Goal: Task Accomplishment & Management: Use online tool/utility

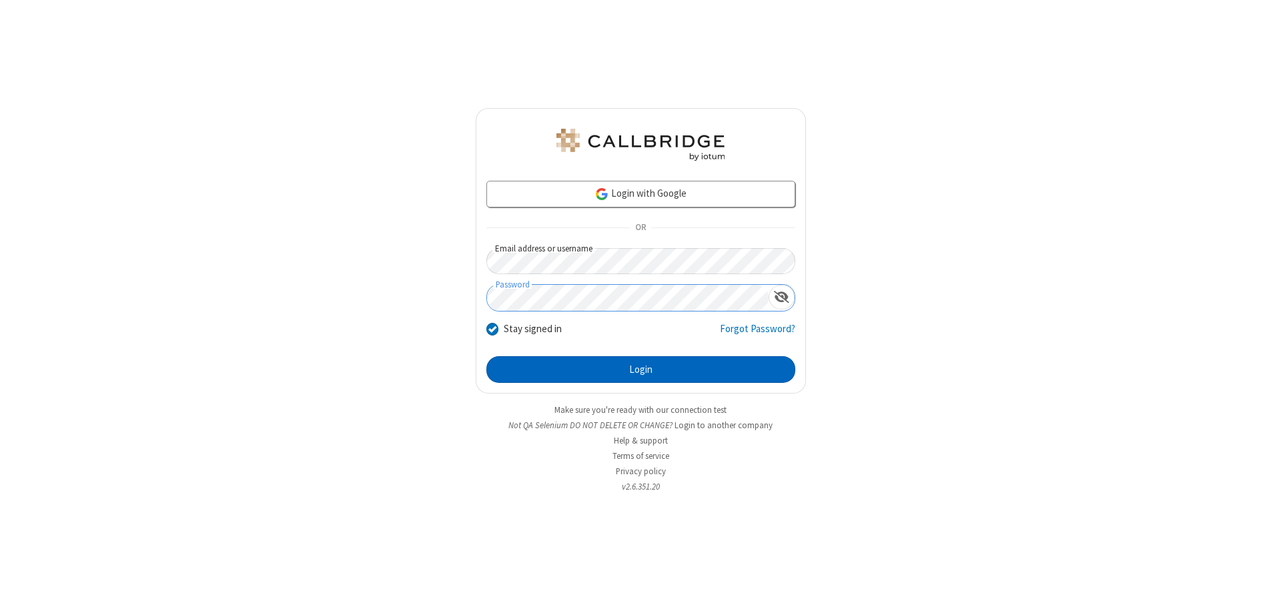
click at [640, 370] on button "Login" at bounding box center [640, 369] width 309 height 27
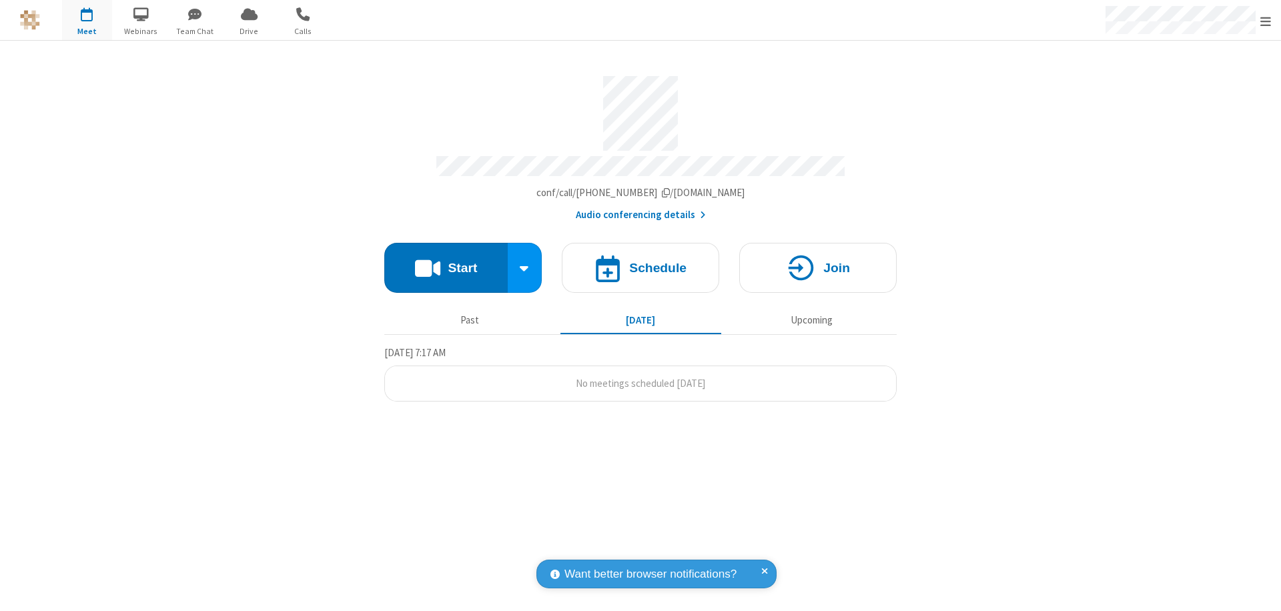
click at [446, 261] on button "Start" at bounding box center [445, 268] width 123 height 50
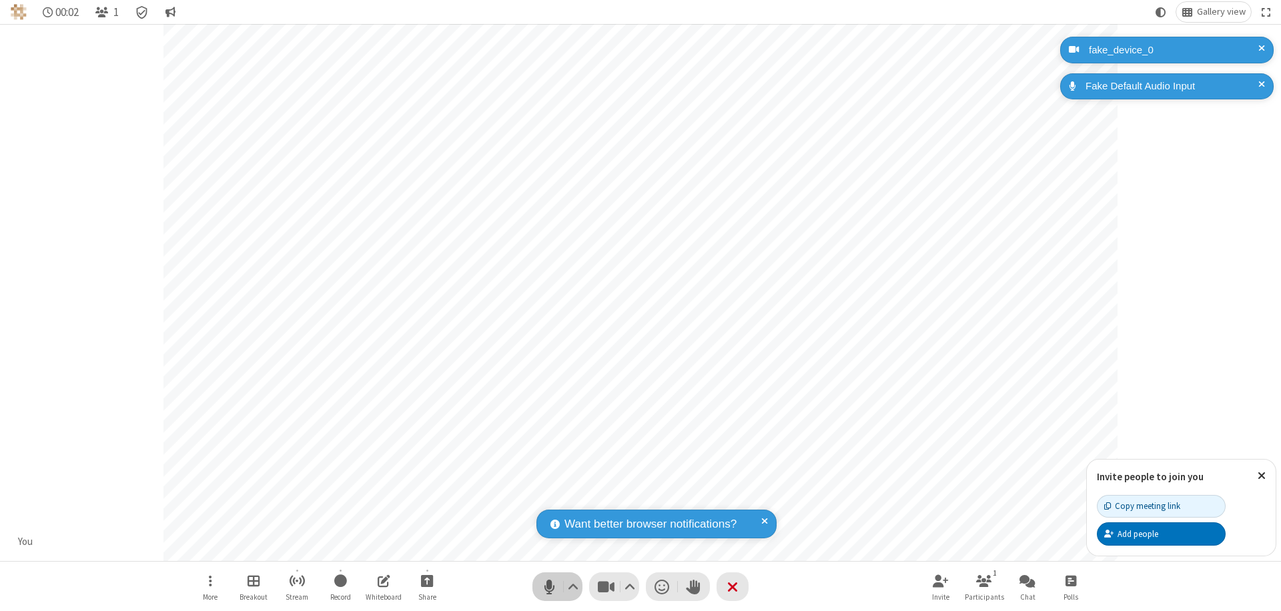
click at [549, 586] on span "Mute (⌘+Shift+A)" at bounding box center [549, 586] width 20 height 19
click at [549, 586] on span "Unmute (⌘+Shift+A)" at bounding box center [549, 586] width 20 height 19
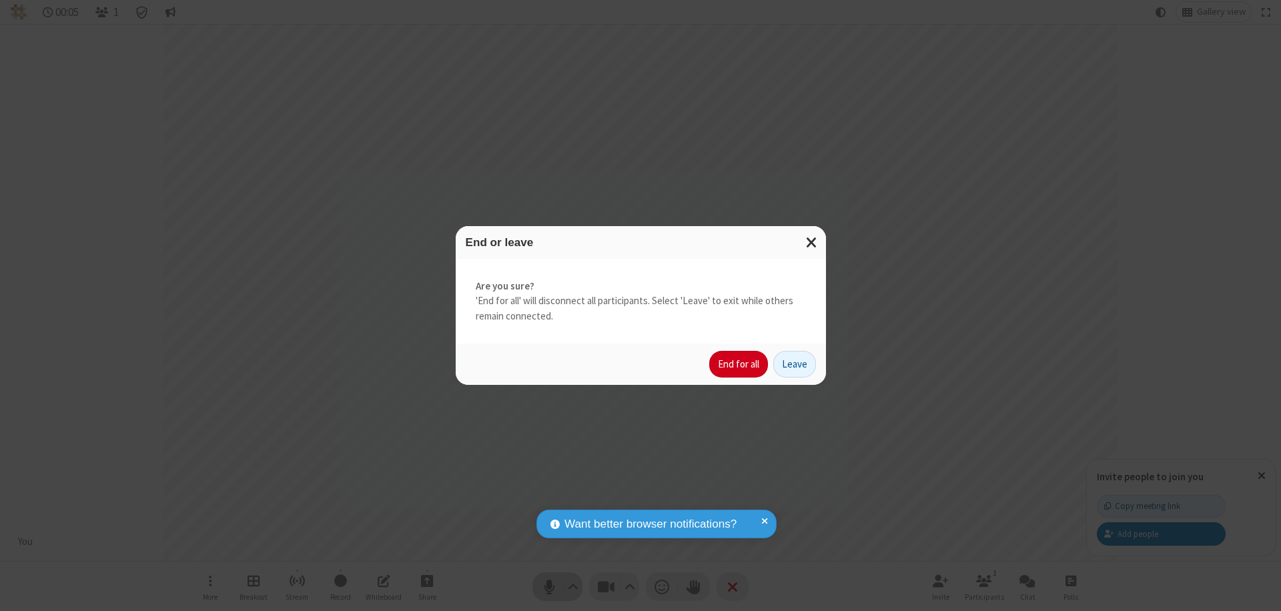
click at [739, 364] on button "End for all" at bounding box center [738, 364] width 59 height 27
